Goal: Information Seeking & Learning: Find specific fact

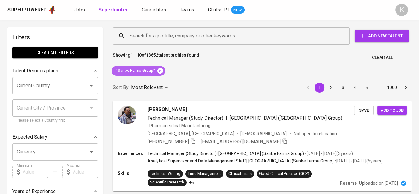
click at [158, 70] on icon at bounding box center [161, 71] width 6 height 6
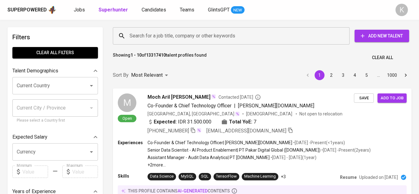
click at [160, 68] on div "Sort By Most Relevant MOST_RELEVANT 1 2 3 4 5 … 1000" at bounding box center [262, 75] width 306 height 19
click at [161, 34] on input "Search for a job title, company or other keywords" at bounding box center [233, 36] width 210 height 12
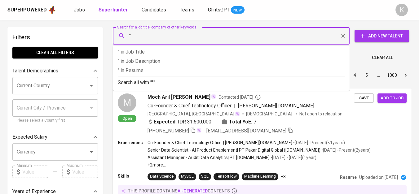
paste input "PT Buhmwoo Indonesia"
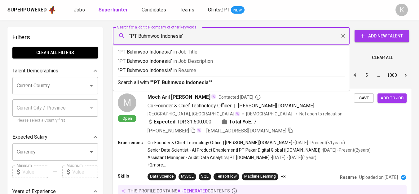
drag, startPoint x: 139, startPoint y: 36, endPoint x: 131, endPoint y: 36, distance: 7.8
click at [131, 36] on input ""PT Buhmwoo Indonesia"" at bounding box center [233, 36] width 210 height 12
type input ""Buhmwoo Indonesia""
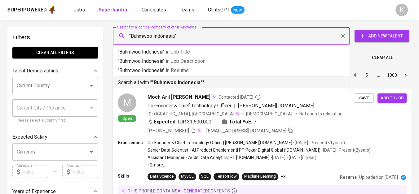
click at [163, 84] on b ""Buhmwoo Indonesia"" at bounding box center [177, 83] width 51 height 6
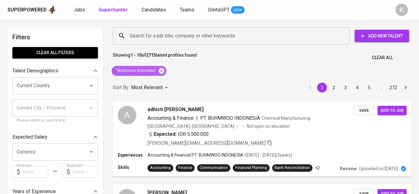
click at [161, 72] on icon at bounding box center [162, 71] width 6 height 6
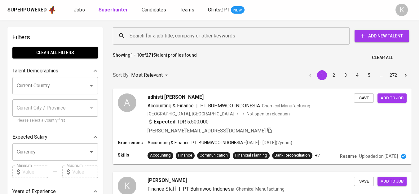
click at [161, 34] on input "Search for a job title, company or other keywords" at bounding box center [233, 36] width 210 height 12
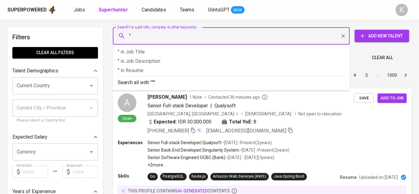
paste input "Joan Patricia"
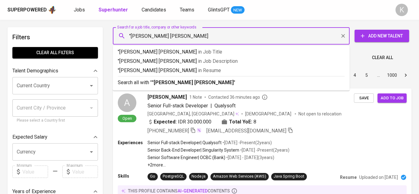
type input ""Joan Patricia""
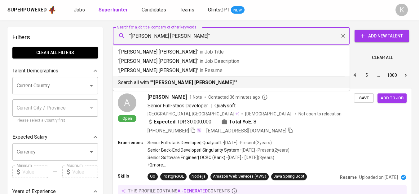
click at [152, 82] on p "Search all with " "Joan Patricia" "" at bounding box center [231, 82] width 227 height 7
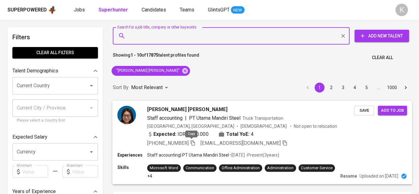
click at [192, 140] on icon "button" at bounding box center [193, 143] width 6 height 6
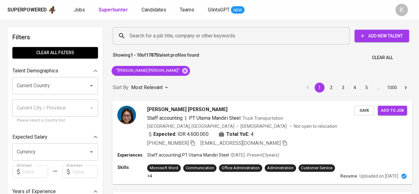
scroll to position [34, 0]
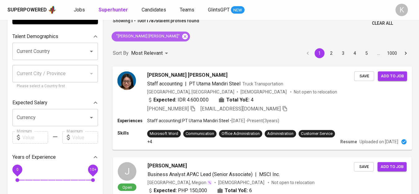
click at [182, 35] on icon at bounding box center [185, 36] width 7 height 7
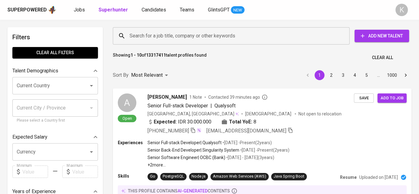
click at [151, 34] on input "Search for a job title, company or other keywords" at bounding box center [233, 36] width 210 height 12
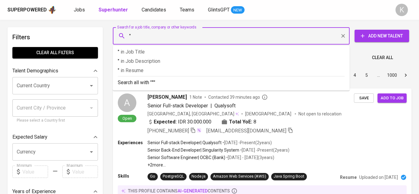
paste input "EVAYUNDA TERANG"
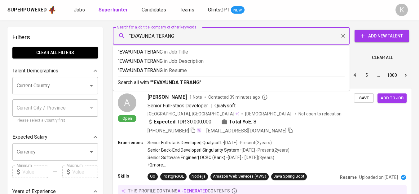
type input ""EVAYUNDA TERANG""
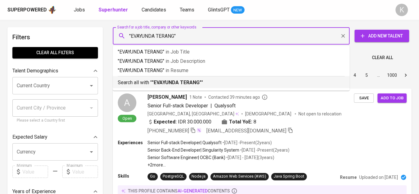
click at [179, 83] on b ""EVAYUNDA TERANG"" at bounding box center [177, 83] width 50 height 6
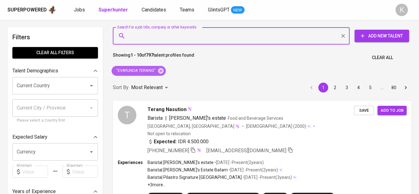
drag, startPoint x: 161, startPoint y: 70, endPoint x: 209, endPoint y: 2, distance: 82.8
click at [161, 70] on icon at bounding box center [161, 71] width 7 height 7
